Goal: Transaction & Acquisition: Purchase product/service

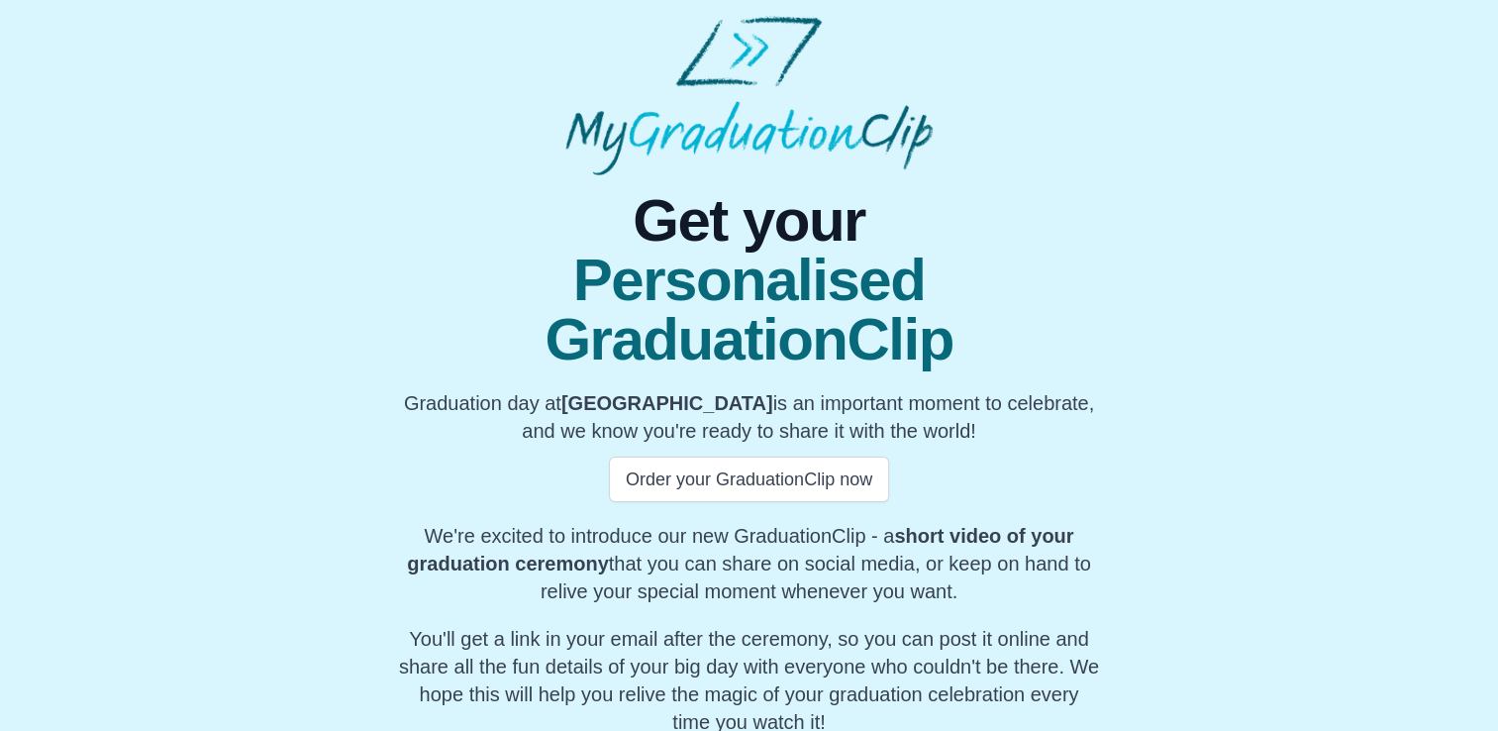
scroll to position [76, 0]
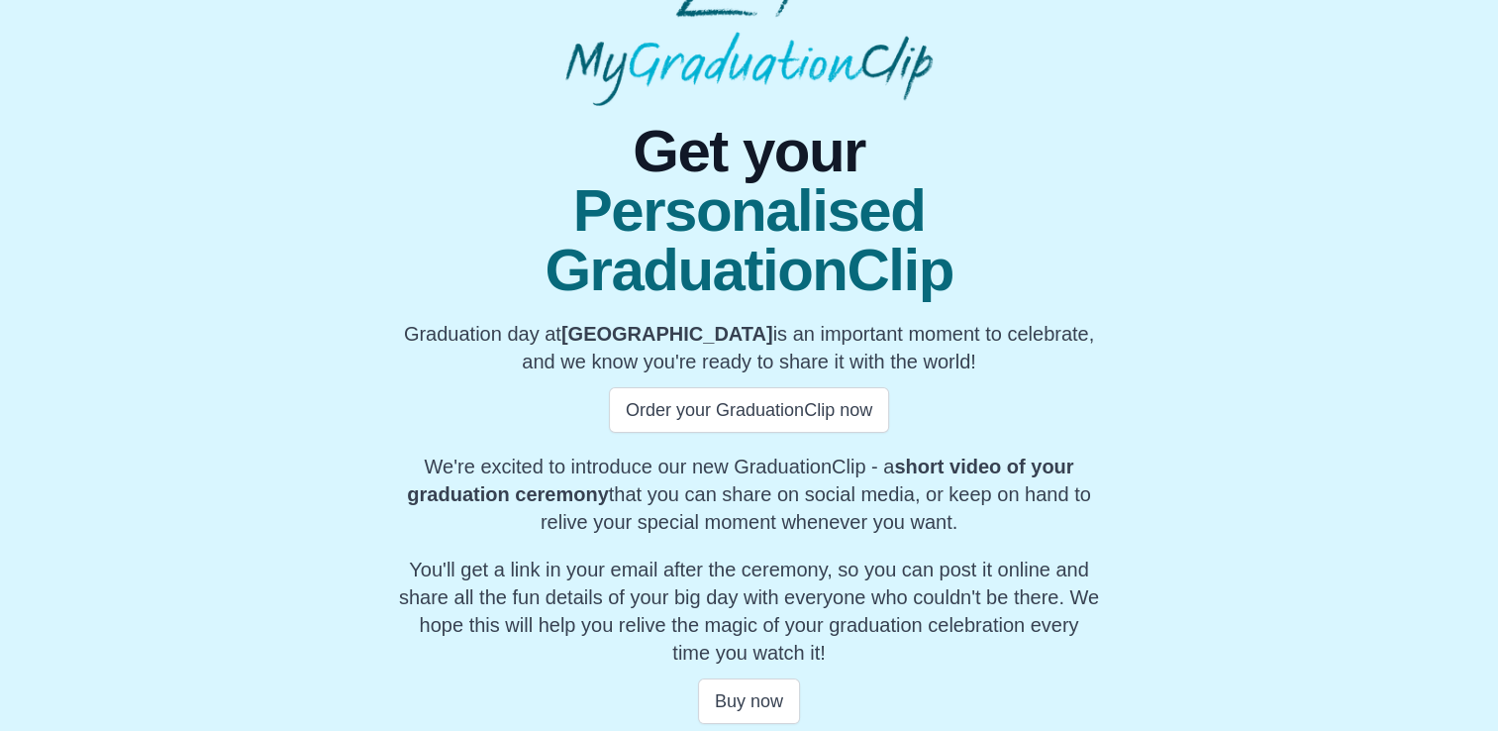
scroll to position [76, 0]
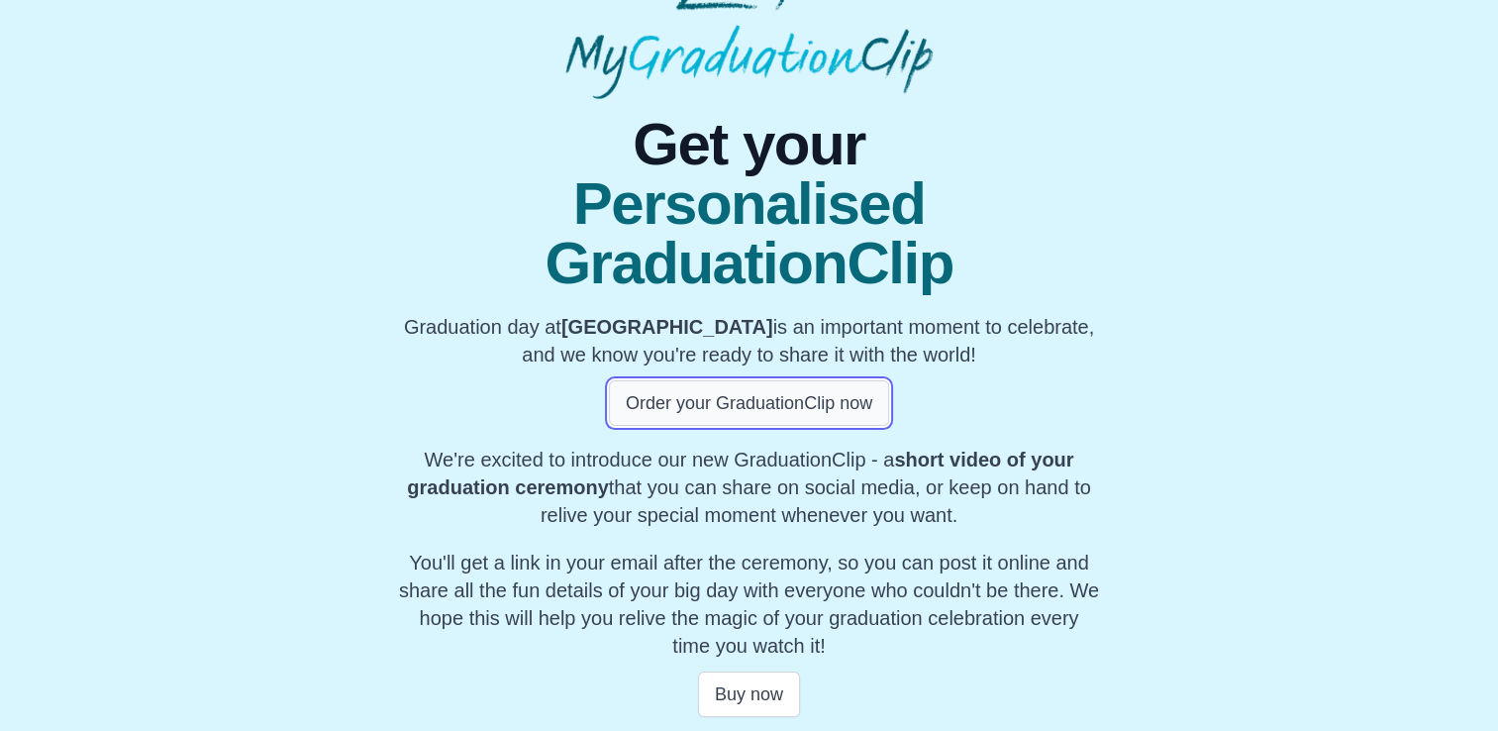
click at [757, 382] on button "Order your GraduationClip now" at bounding box center [749, 403] width 280 height 46
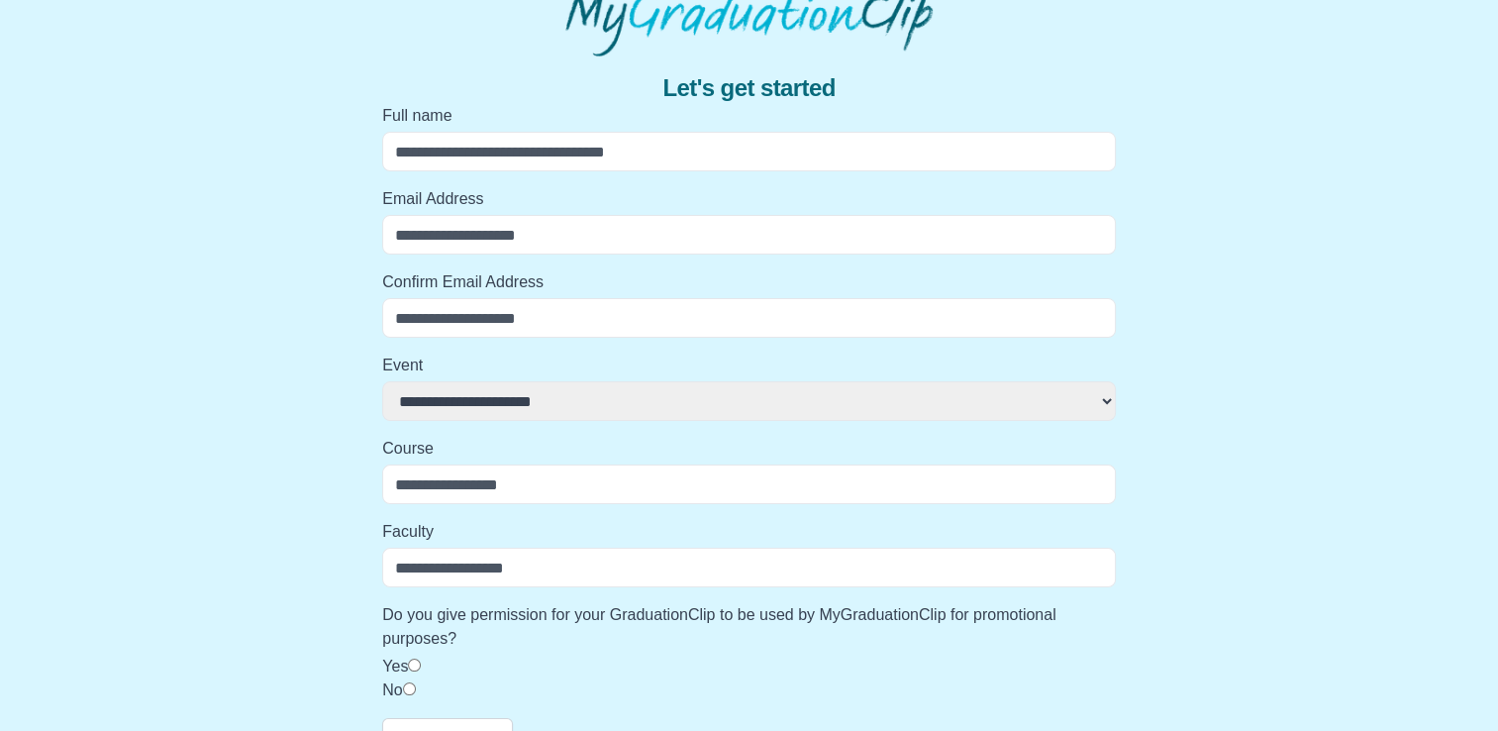
scroll to position [158, 0]
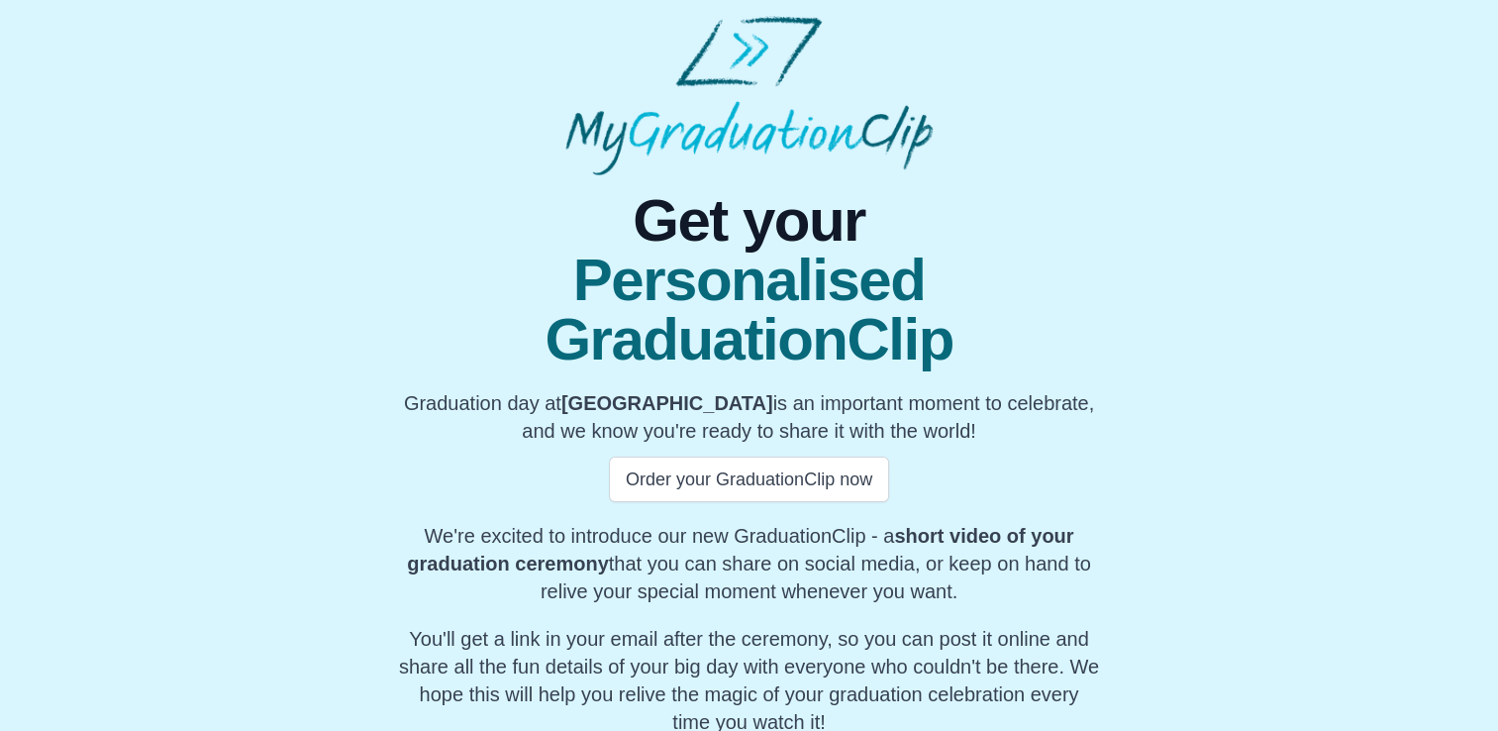
scroll to position [76, 0]
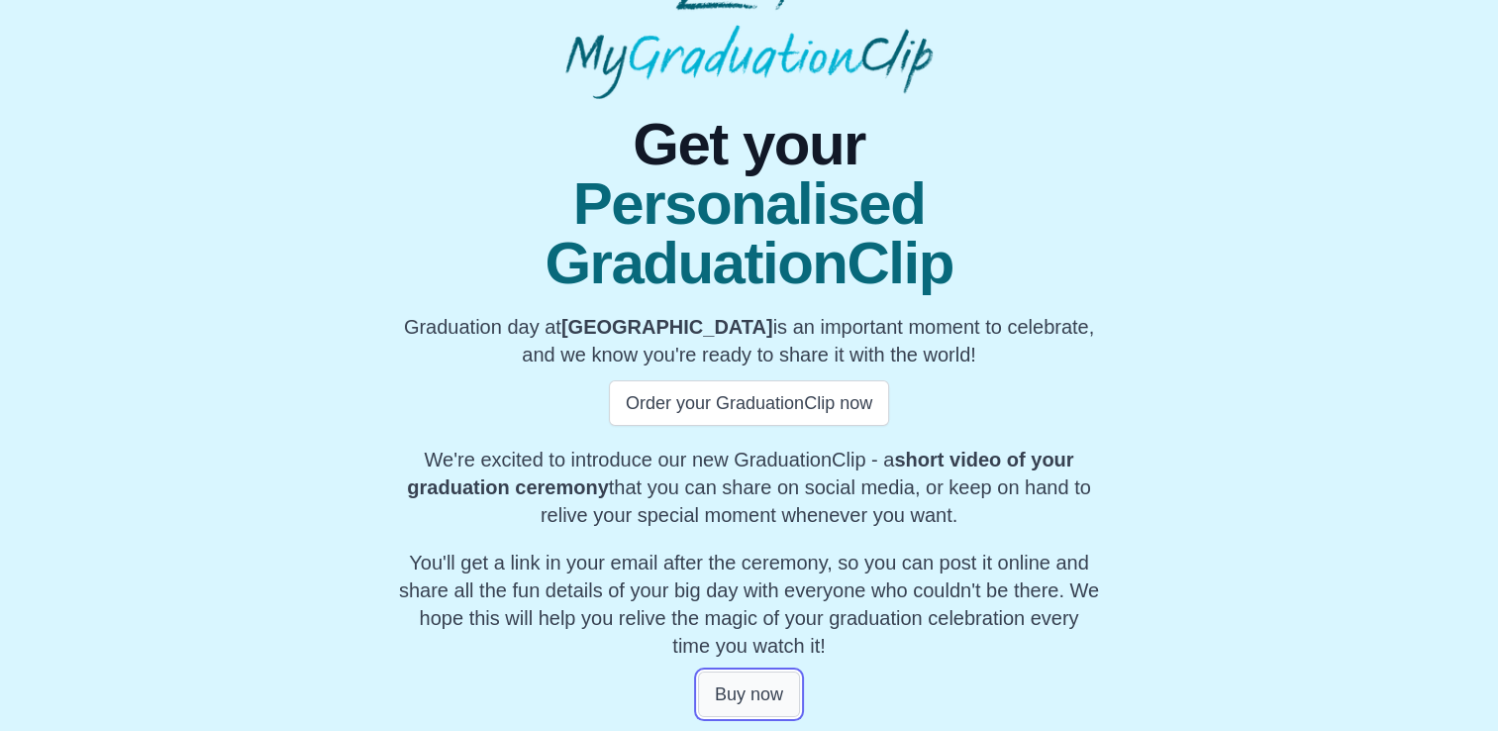
click at [745, 699] on button "Buy now" at bounding box center [749, 694] width 102 height 46
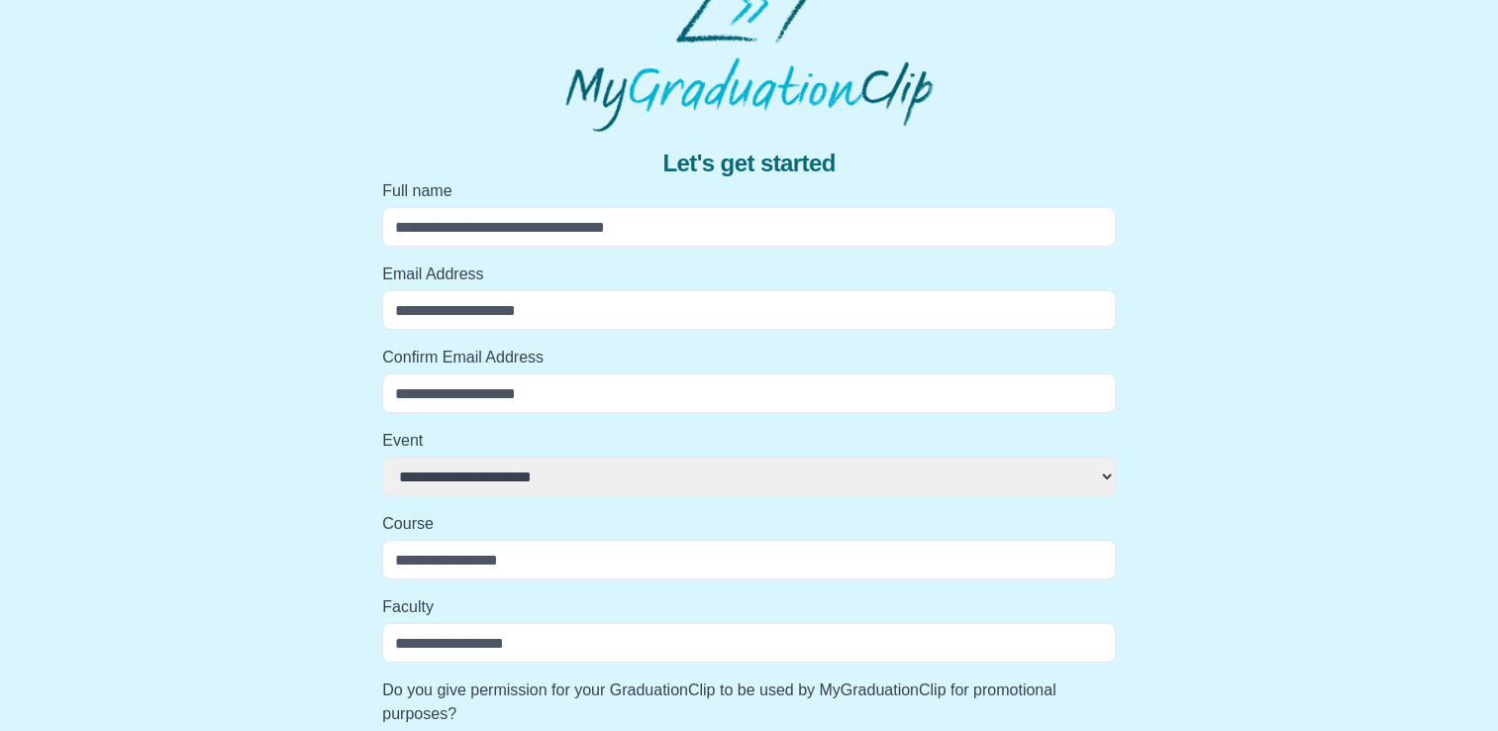
scroll to position [0, 0]
